Goal: Task Accomplishment & Management: Manage account settings

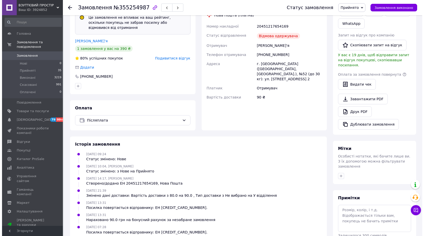
scroll to position [126, 0]
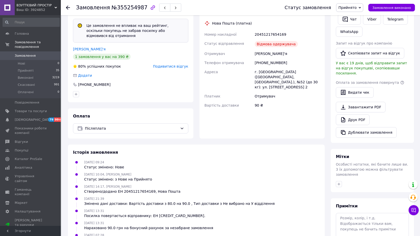
click at [352, 7] on span "Прийнято" at bounding box center [348, 8] width 18 height 4
click at [354, 25] on li "Скасовано" at bounding box center [350, 26] width 27 height 8
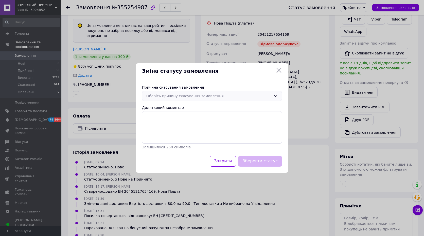
click at [156, 96] on div "Оберіть причину скасування замовлення" at bounding box center [208, 96] width 125 height 6
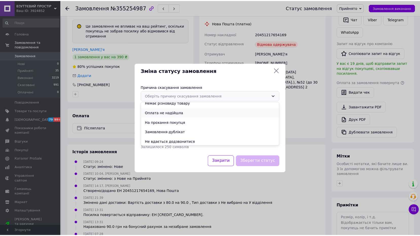
scroll to position [24, 0]
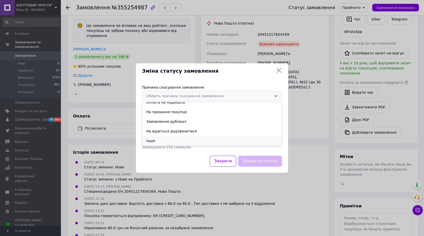
click at [154, 141] on li "Інше" at bounding box center [212, 141] width 140 height 10
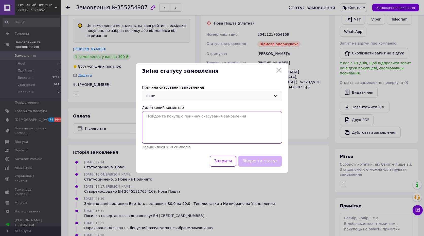
click at [160, 127] on textarea "Додатковий коментар" at bounding box center [212, 127] width 140 height 32
type textarea "не прийшли за замовленням"
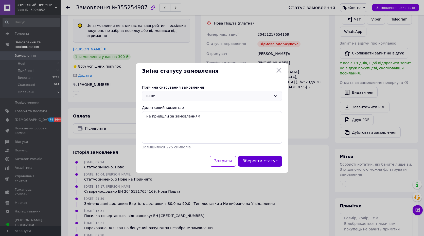
click at [275, 163] on button "Зберегти статус" at bounding box center [260, 161] width 44 height 11
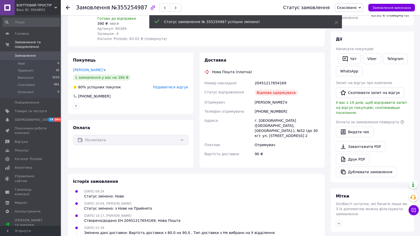
scroll to position [64, 0]
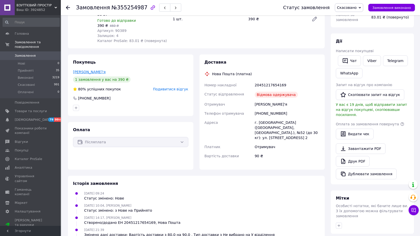
click at [87, 70] on link "Коробець Дар'я" at bounding box center [89, 72] width 33 height 4
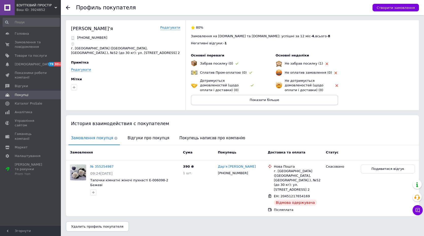
click at [212, 95] on button "Показати більше" at bounding box center [264, 100] width 147 height 10
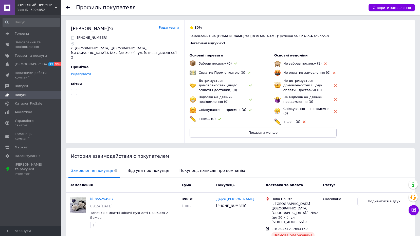
click at [67, 9] on use at bounding box center [68, 8] width 4 height 4
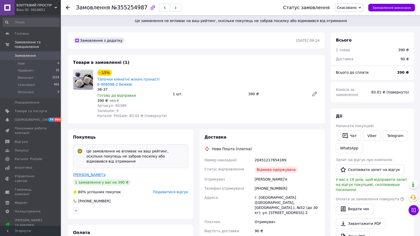
click at [90, 176] on link "Коробець Дар'я" at bounding box center [89, 175] width 33 height 4
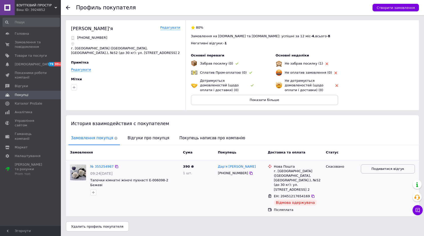
click at [365, 170] on button "Подивитися відгук" at bounding box center [388, 169] width 54 height 9
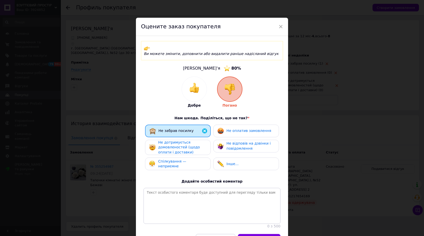
click at [231, 85] on img at bounding box center [229, 89] width 11 height 11
click at [280, 26] on span "×" at bounding box center [281, 26] width 5 height 9
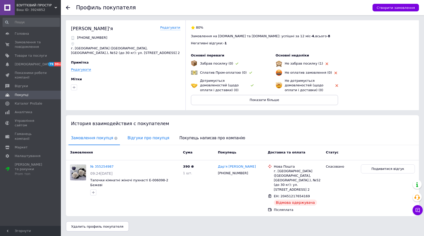
click at [147, 139] on span "Відгуки про покупця" at bounding box center [148, 138] width 47 height 13
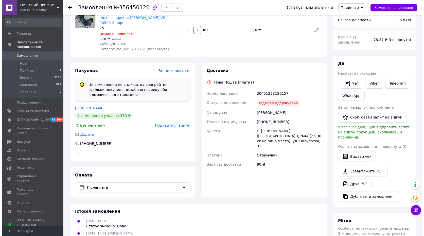
scroll to position [50, 0]
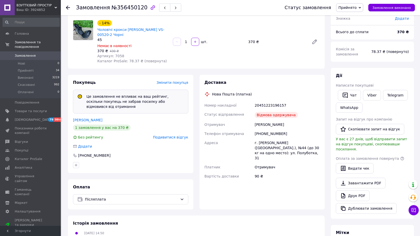
click at [352, 8] on span "Прийнято" at bounding box center [348, 8] width 18 height 4
click at [351, 25] on li "Скасовано" at bounding box center [350, 26] width 27 height 8
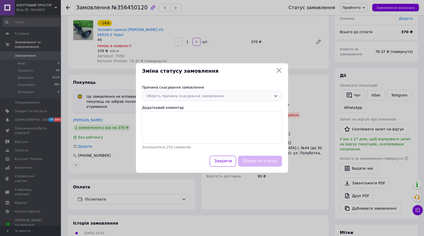
click at [172, 97] on div "Оберіть причину скасування замовлення" at bounding box center [208, 96] width 125 height 6
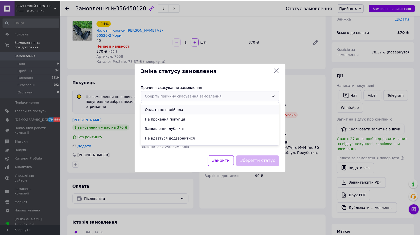
scroll to position [24, 0]
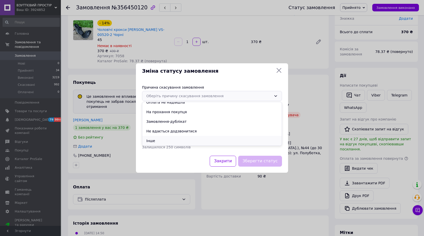
click at [160, 141] on li "Інше" at bounding box center [212, 141] width 140 height 10
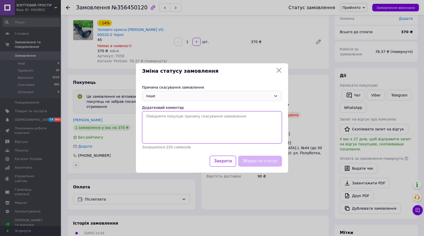
click at [159, 126] on textarea "Додатковий коментар" at bounding box center [212, 127] width 140 height 32
type textarea "відмова від отримання"
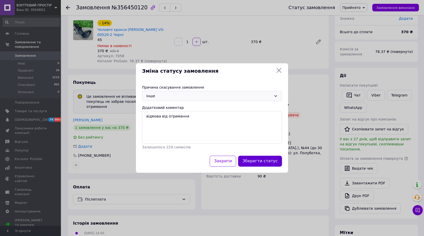
click at [260, 160] on button "Зберегти статус" at bounding box center [260, 161] width 44 height 11
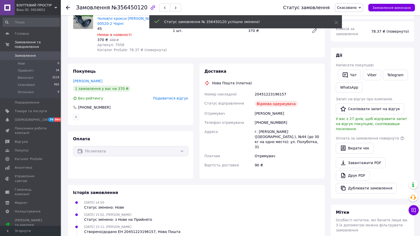
scroll to position [39, 0]
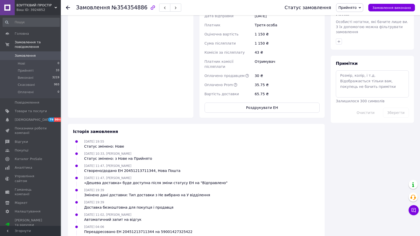
scroll to position [277, 0]
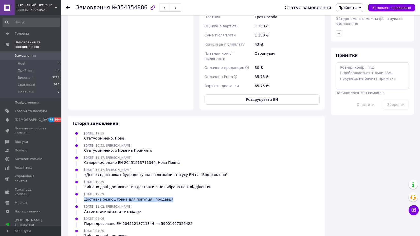
drag, startPoint x: 165, startPoint y: 175, endPoint x: 83, endPoint y: 176, distance: 82.2
click at [83, 192] on div "[DATE] 19:39 Доставка безкоштовна для покупця і продавця" at bounding box center [196, 197] width 251 height 10
copy div "Доставка безкоштовна для покупця і продавця"
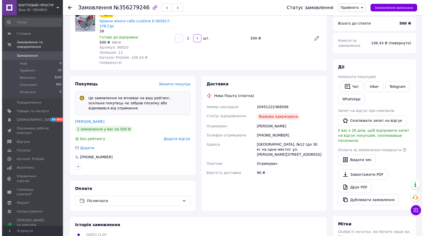
scroll to position [50, 0]
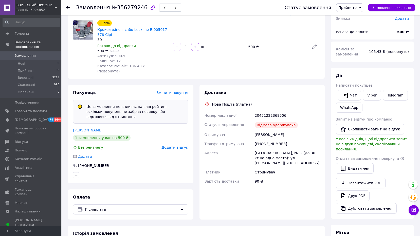
click at [352, 9] on span "Прийнято" at bounding box center [348, 8] width 18 height 4
click at [345, 26] on li "Скасовано" at bounding box center [350, 26] width 27 height 8
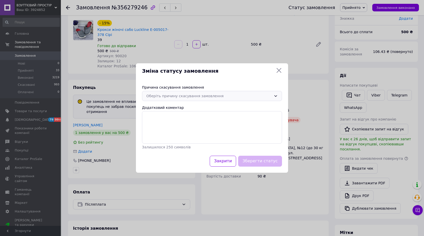
click at [157, 95] on div "Оберіть причину скасування замовлення" at bounding box center [208, 96] width 125 height 6
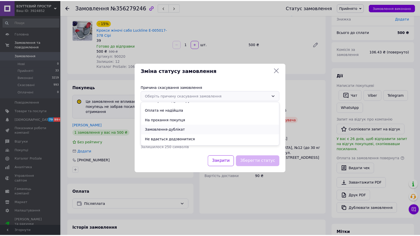
scroll to position [24, 0]
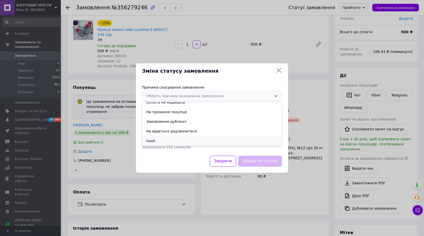
click at [154, 139] on li "Інше" at bounding box center [212, 141] width 140 height 10
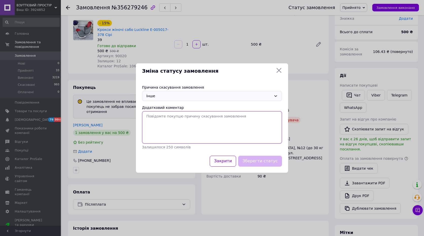
drag, startPoint x: 157, startPoint y: 120, endPoint x: 161, endPoint y: 116, distance: 5.7
click at [157, 120] on textarea "Додатковий коментар" at bounding box center [212, 127] width 140 height 32
type textarea "відмова від отримання"
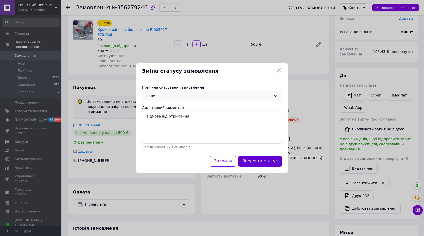
click at [263, 162] on button "Зберегти статус" at bounding box center [260, 161] width 44 height 11
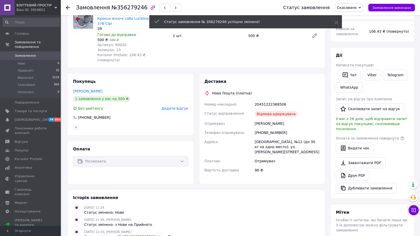
scroll to position [39, 0]
